Goal: Information Seeking & Learning: Learn about a topic

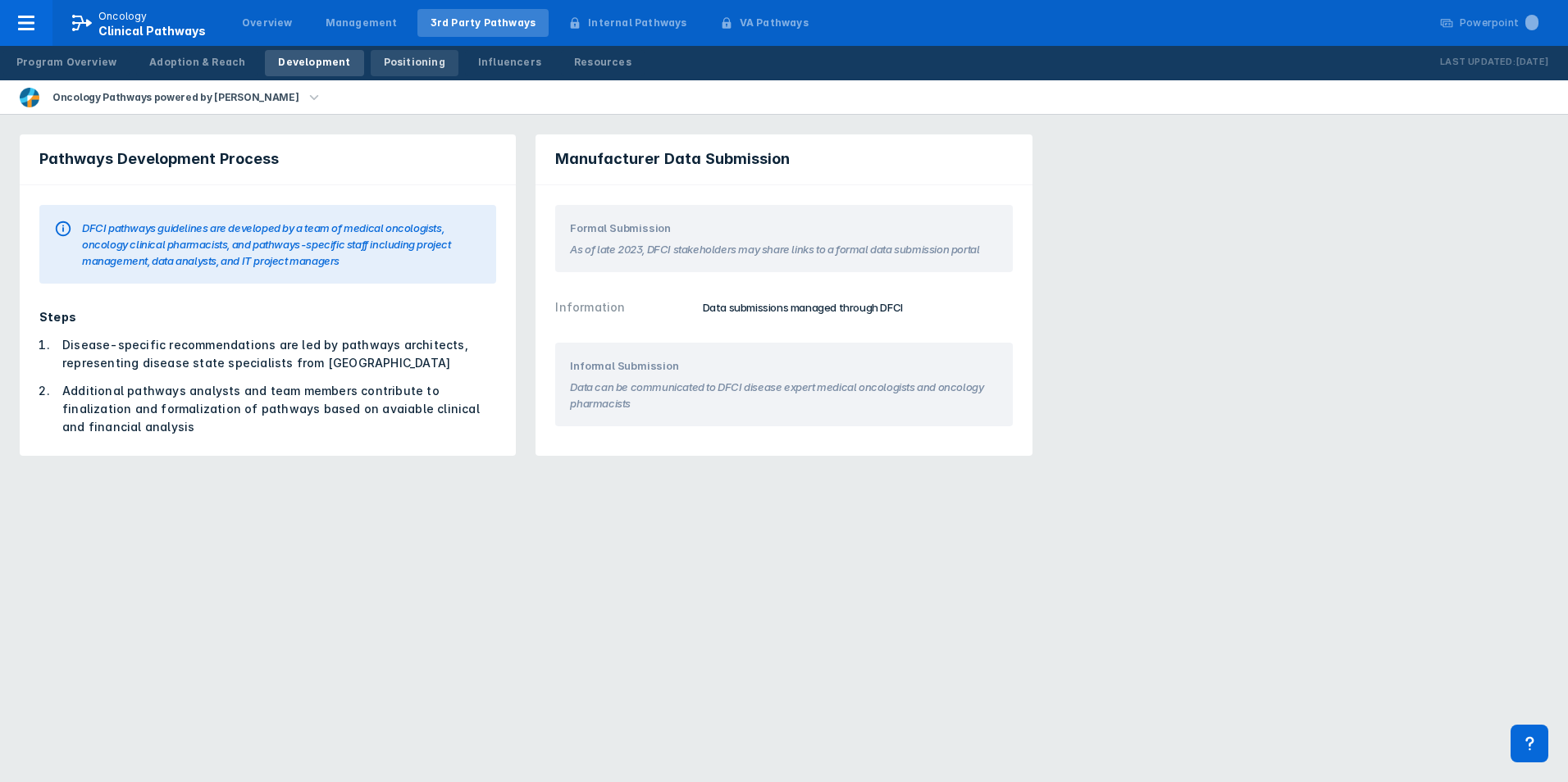
click at [396, 51] on link "Positioning" at bounding box center [415, 63] width 88 height 27
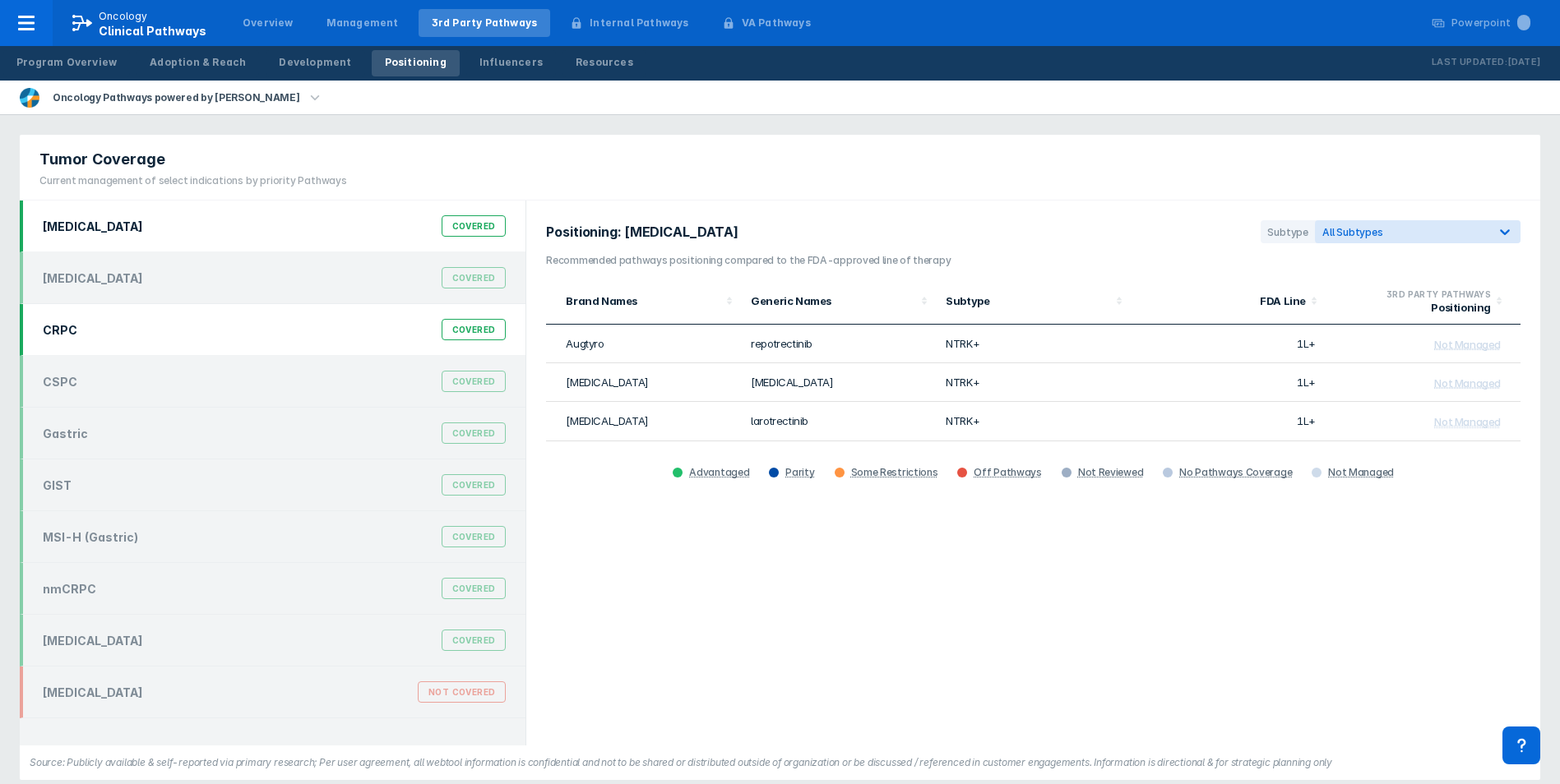
click at [203, 329] on div "CRPC Covered" at bounding box center [274, 329] width 483 height 32
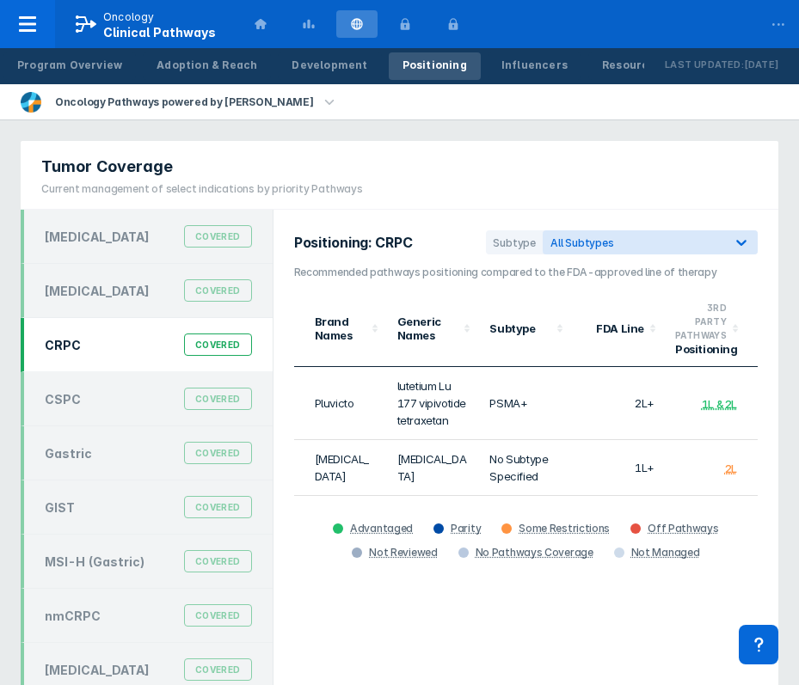
click at [338, 154] on div "Tumor Coverage Current management of select indications by priority Pathways" at bounding box center [198, 175] width 354 height 68
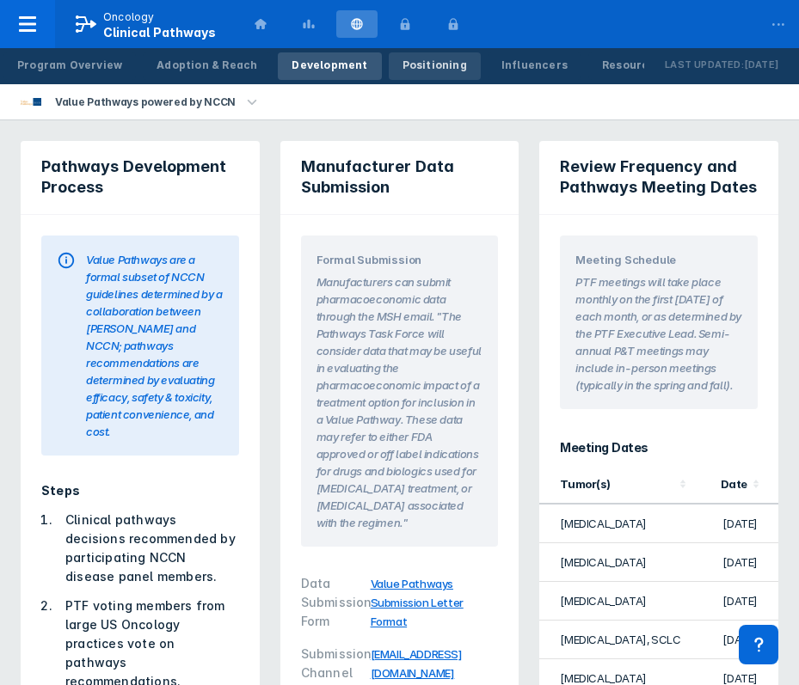
click at [412, 67] on div "Positioning" at bounding box center [434, 65] width 64 height 15
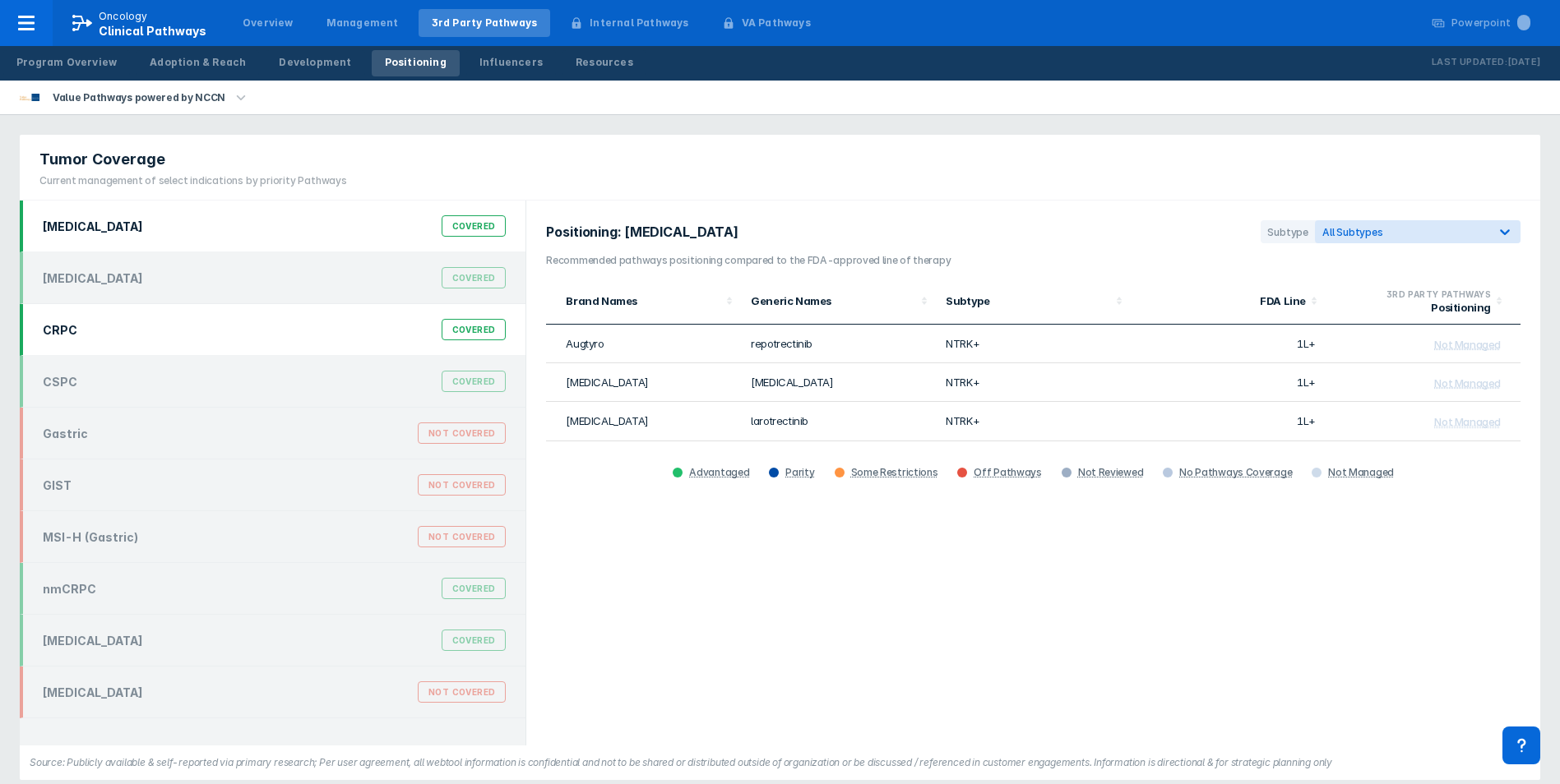
click at [246, 327] on div "CRPC Covered" at bounding box center [274, 329] width 483 height 32
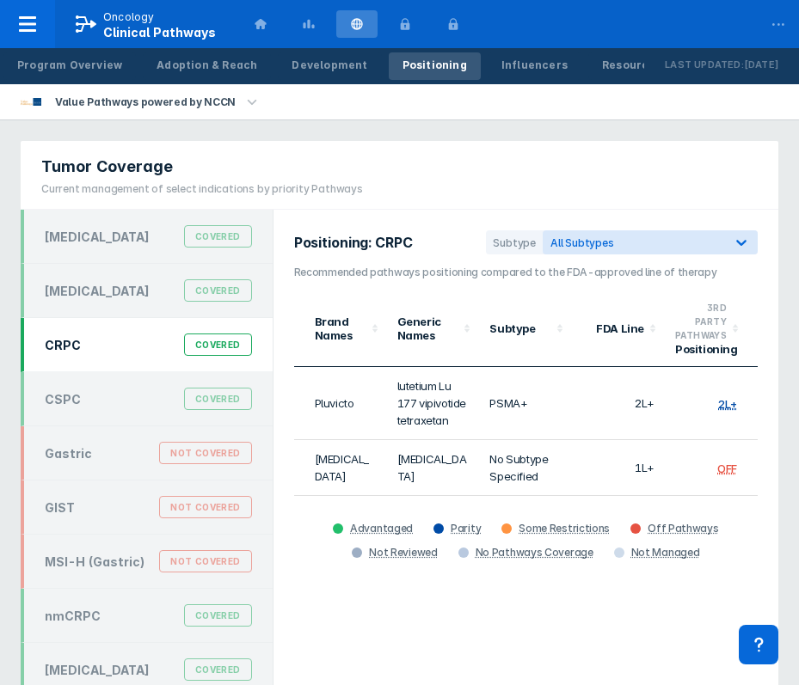
click at [373, 149] on div "Tumor Coverage Current management of select indications by priority Pathways" at bounding box center [399, 175] width 757 height 69
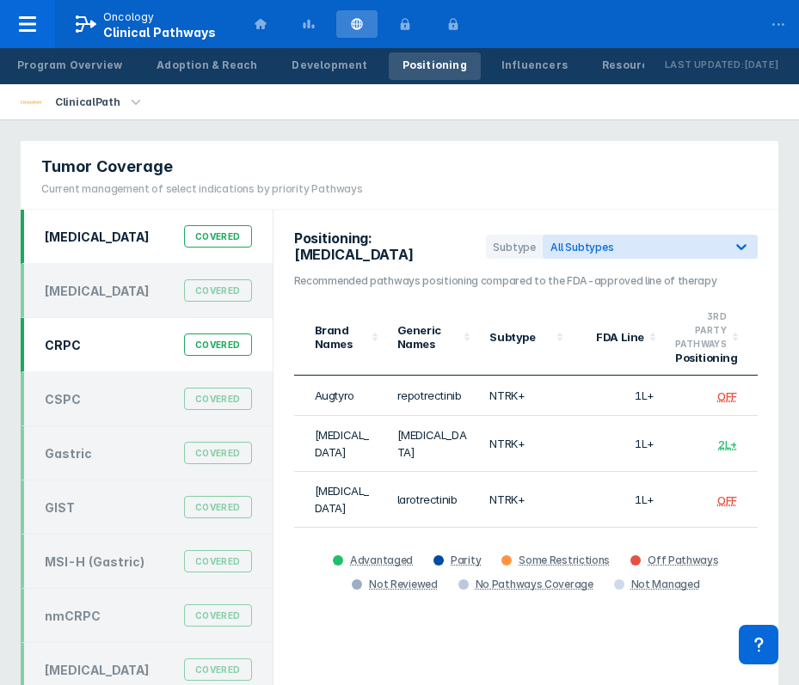
click at [132, 339] on div "CRPC Covered" at bounding box center [148, 344] width 228 height 33
